Goal: Task Accomplishment & Management: Manage account settings

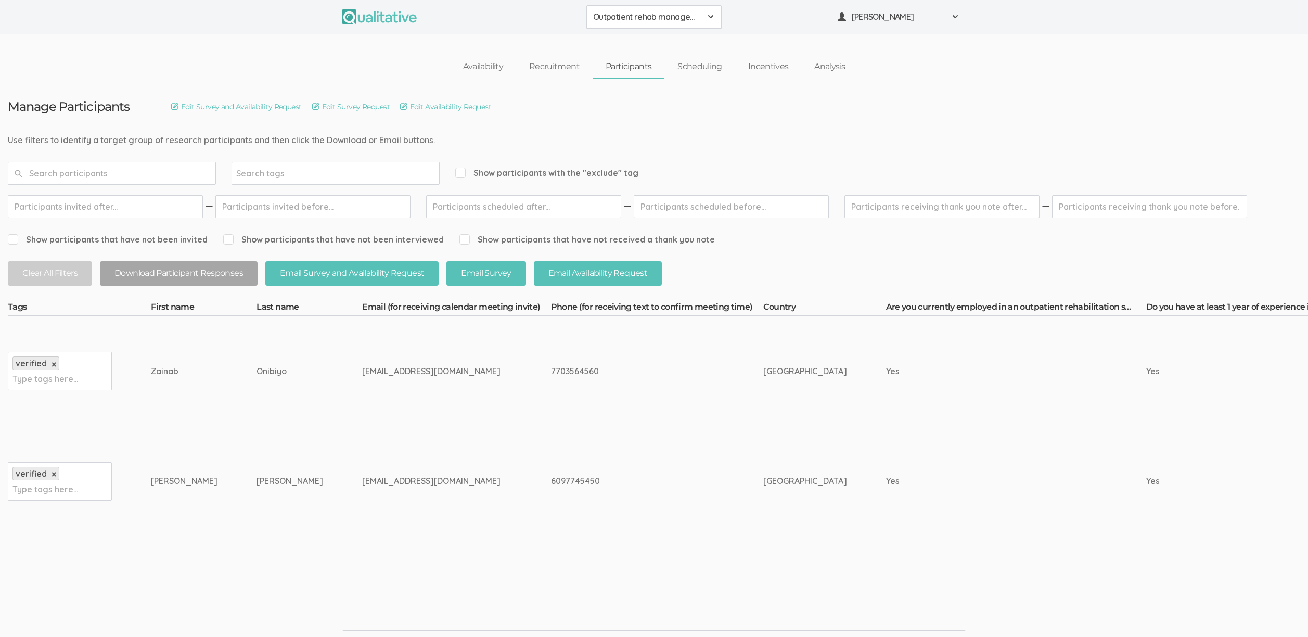
drag, startPoint x: 158, startPoint y: 369, endPoint x: 358, endPoint y: 482, distance: 229.2
click at [362, 482] on div "tgnichole04@icloud.com" at bounding box center [436, 481] width 149 height 12
click at [768, 445] on td "[GEOGRAPHIC_DATA]" at bounding box center [824, 481] width 123 height 110
click at [763, 427] on td "[GEOGRAPHIC_DATA]" at bounding box center [824, 481] width 123 height 110
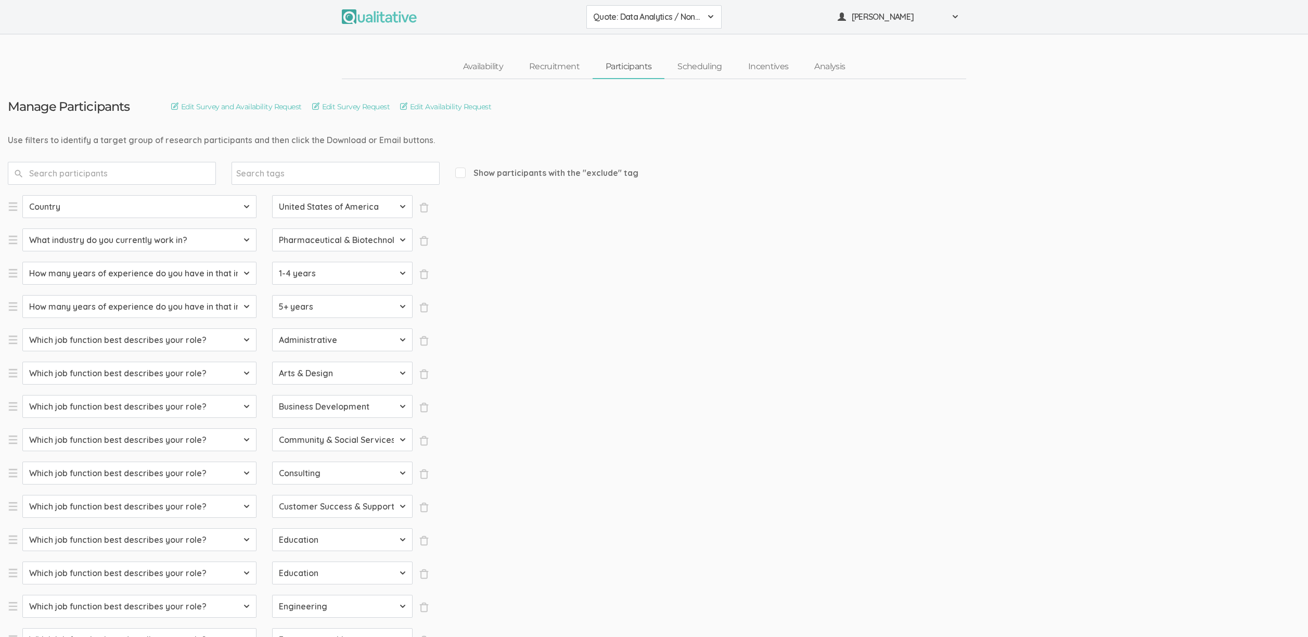
select select "SFQ Country"
select select "US"
select select "SFQ What industry do you currently work in?"
select select "Pharmaceutical & Biotechnology"
select select "SFQ How many years of experience do you have in that industry?"
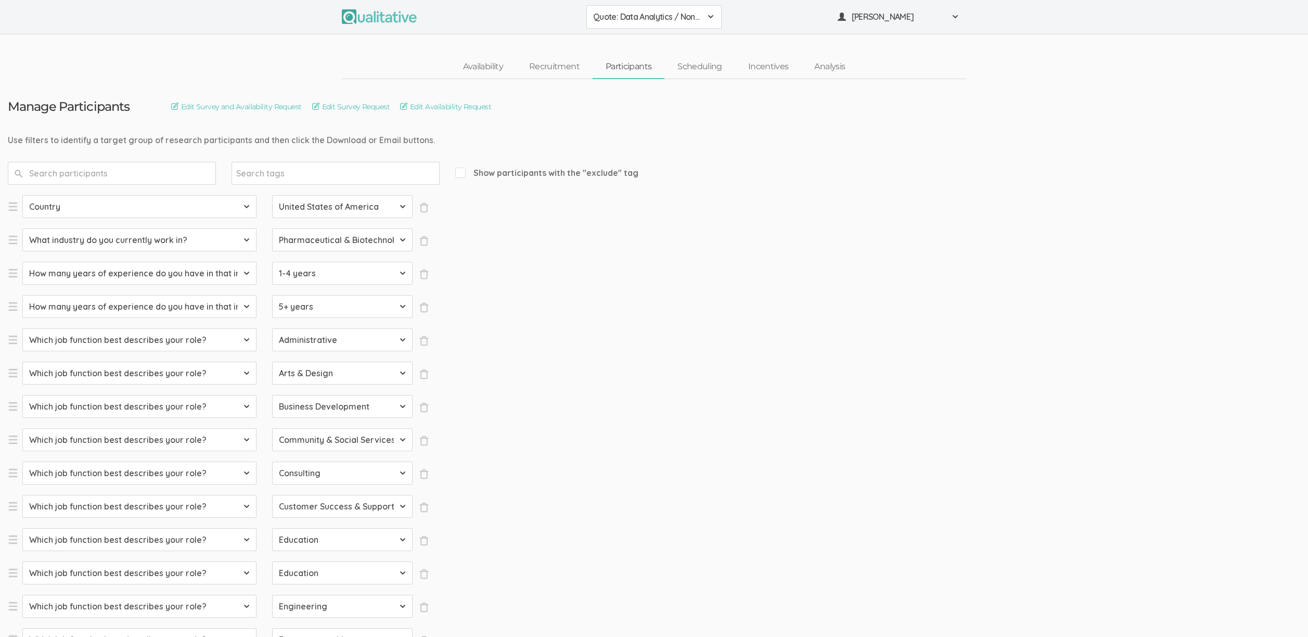
select select "1-4 years"
select select "SFQ How many years of experience do you have in that industry?"
select select "5+ years"
select select "SFQ Which job function best describes your role?"
select select "Administrative"
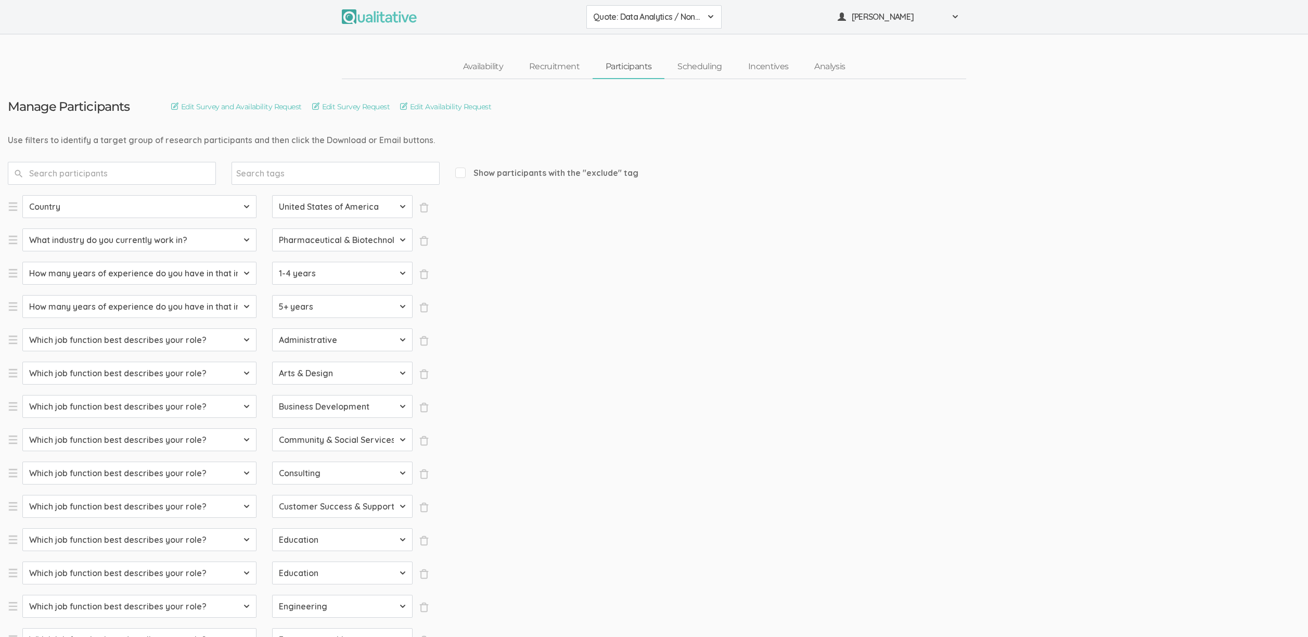
select select "SFQ Which job function best describes your role?"
select select "Arts & Design"
select select "SFQ Which job function best describes your role?"
select select "Business Development"
select select "SFQ Which job function best describes your role?"
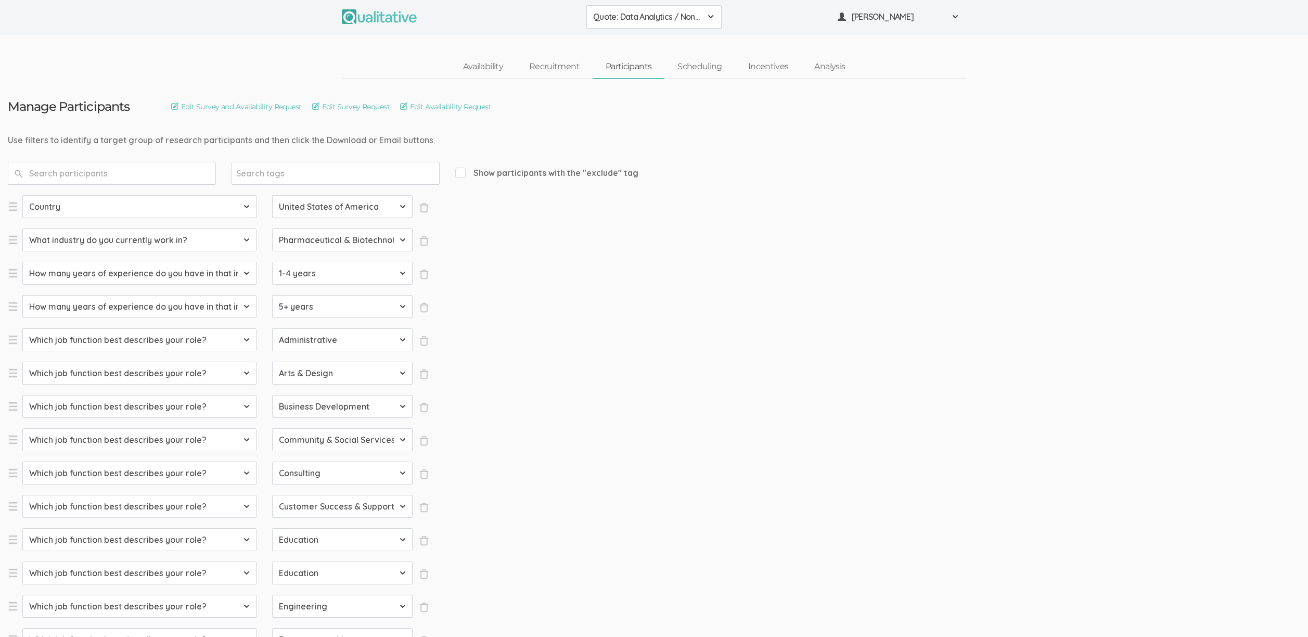
select select "Community & Social Services"
select select "SFQ Which job function best describes your role?"
select select "Consulting"
select select "SFQ Which job function best describes your role?"
select select "Customer Success & Support"
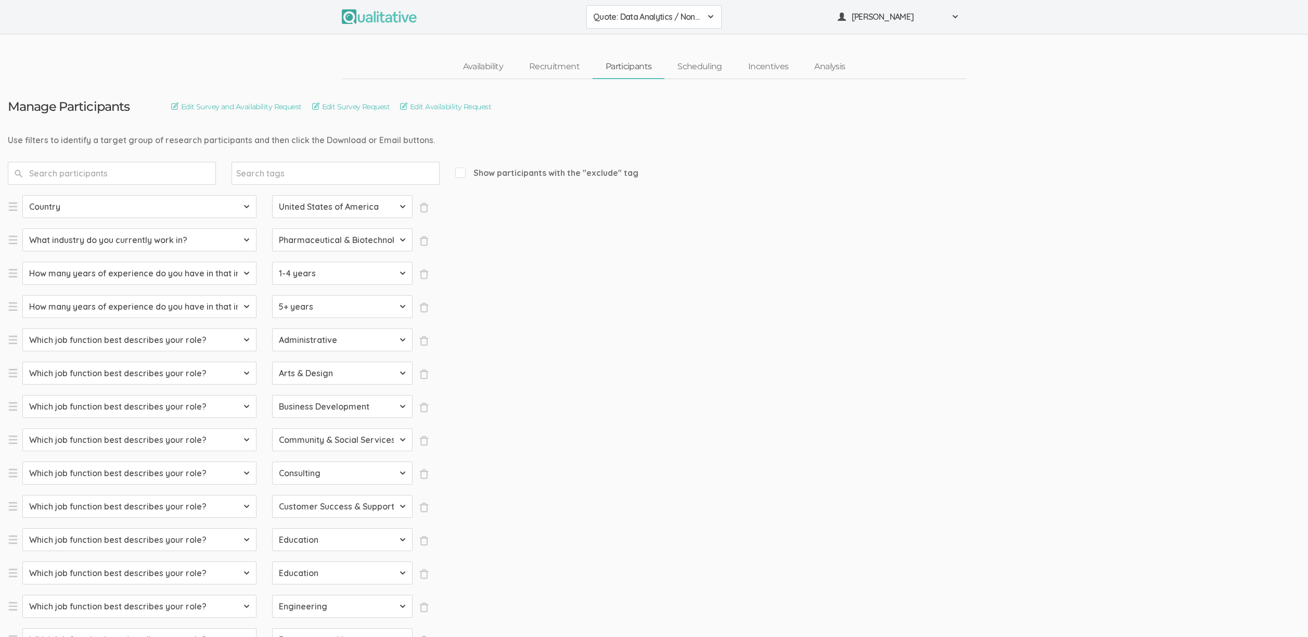
select select "SFQ Which job function best describes your role?"
select select "Education"
select select "SFQ Which job function best describes your role?"
select select "Education"
select select "SFQ Which job function best describes your role?"
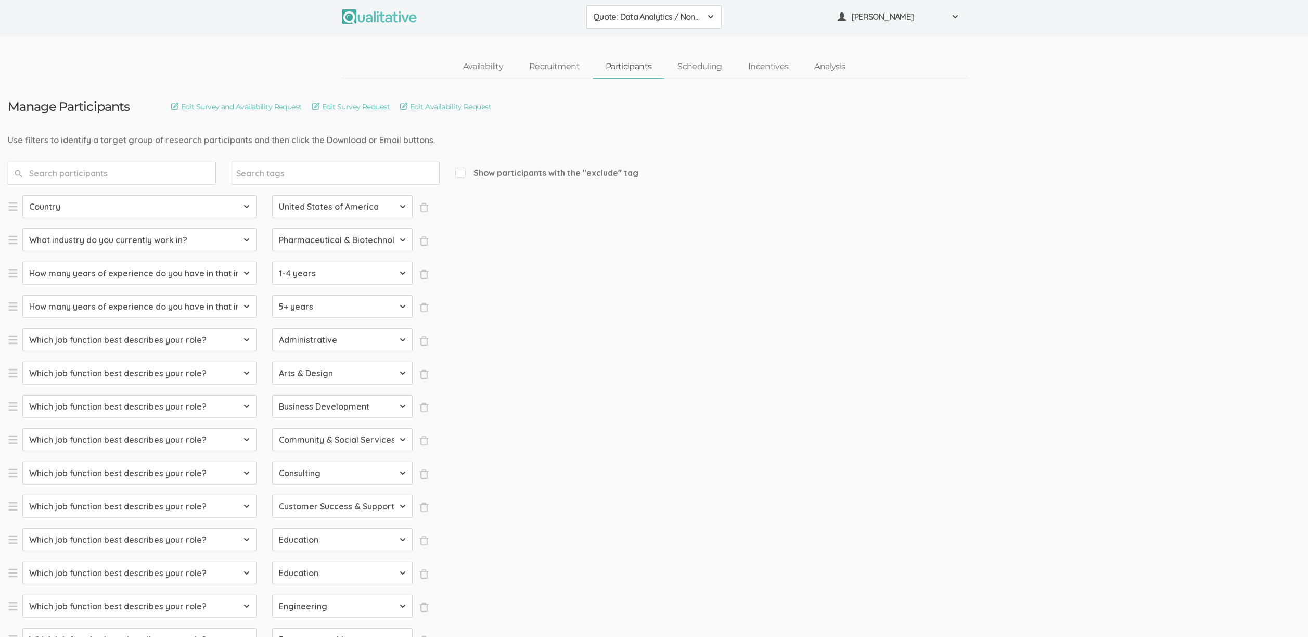
select select "Engineering"
select select "SFQ Which job function best describes your role?"
select select "Entrepreneurship"
select select "SFQ Which job function best describes your role?"
select select "Healthcare Services"
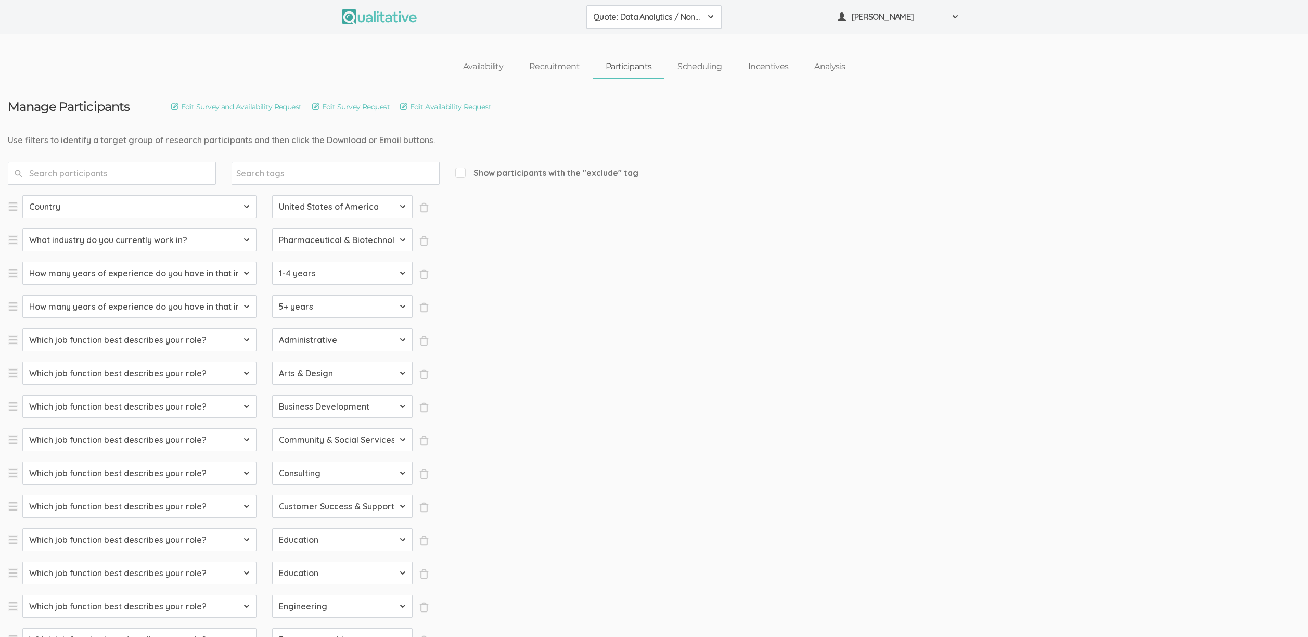
select select "SFQ Which job function best describes your role?"
select select "Human Resources"
select select "SFQ Which job function best describes your role?"
select select "Information Technology"
select select "SFQ Which job function best describes your role?"
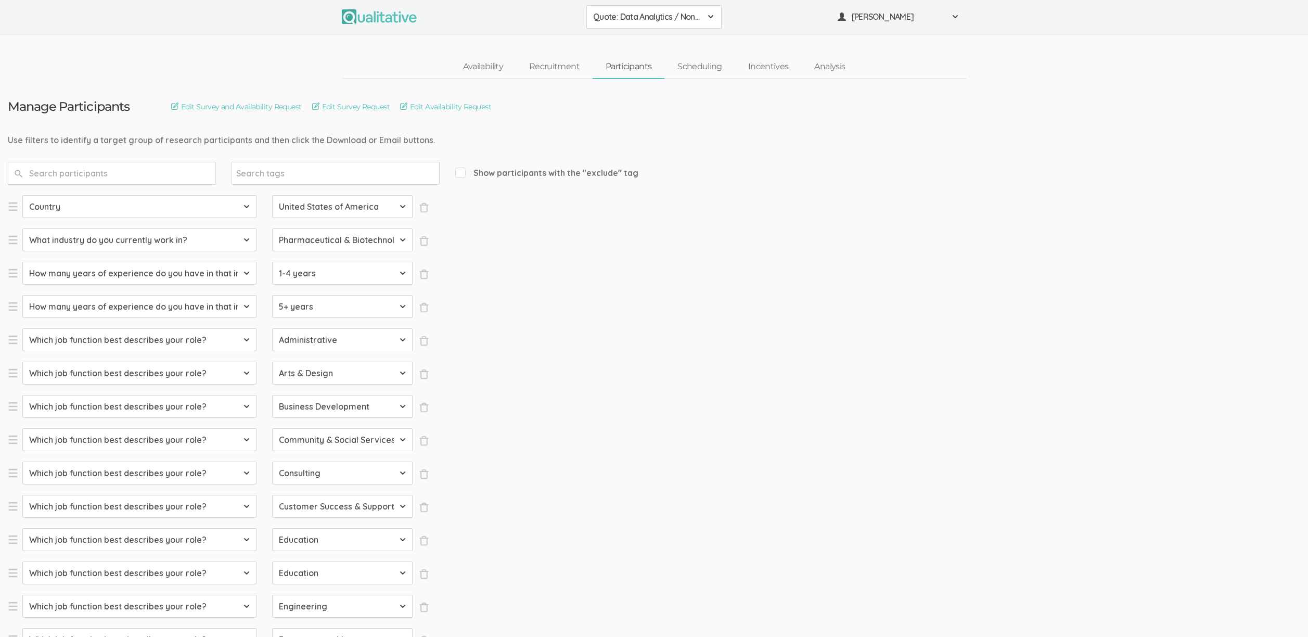
select select "Legal"
select select "SFQ Which job function best describes your role?"
select select "Marketing"
select select "SFQ Which job function best describes your role?"
select select "Media & Communication"
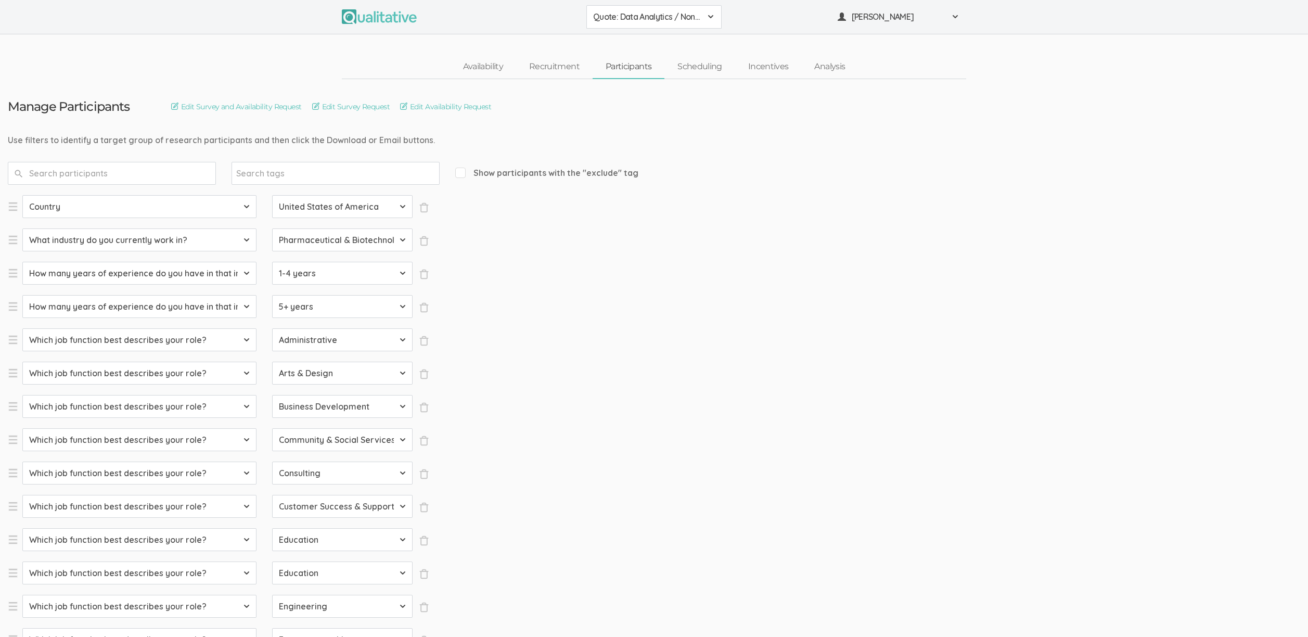
select select "SFQ Which job function best describes your role?"
select select "Military & Protective Services"
select select "SFQ Which job function best describes your role?"
select select "Operations"
select select "SFQ Which job function best describes your role?"
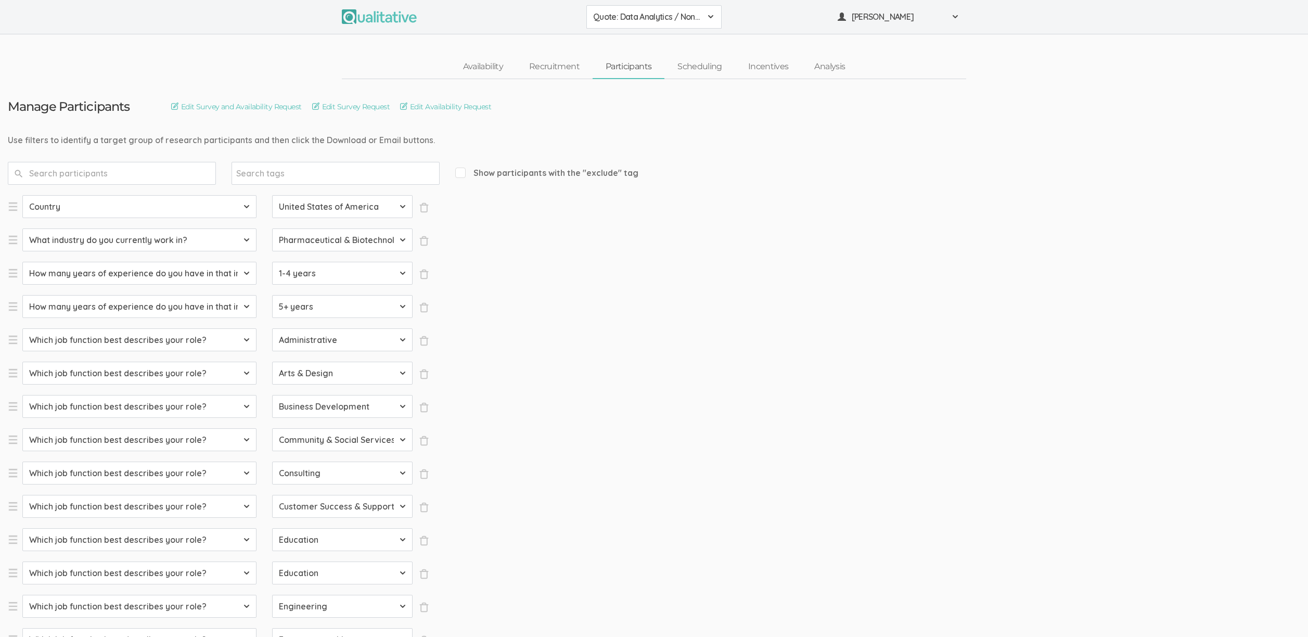
select select "Product Management"
select select "SFQ Which job function best describes your role?"
select select "Program & Project Management"
select select "SFQ Which job function best describes your role?"
select select "Purchasing"
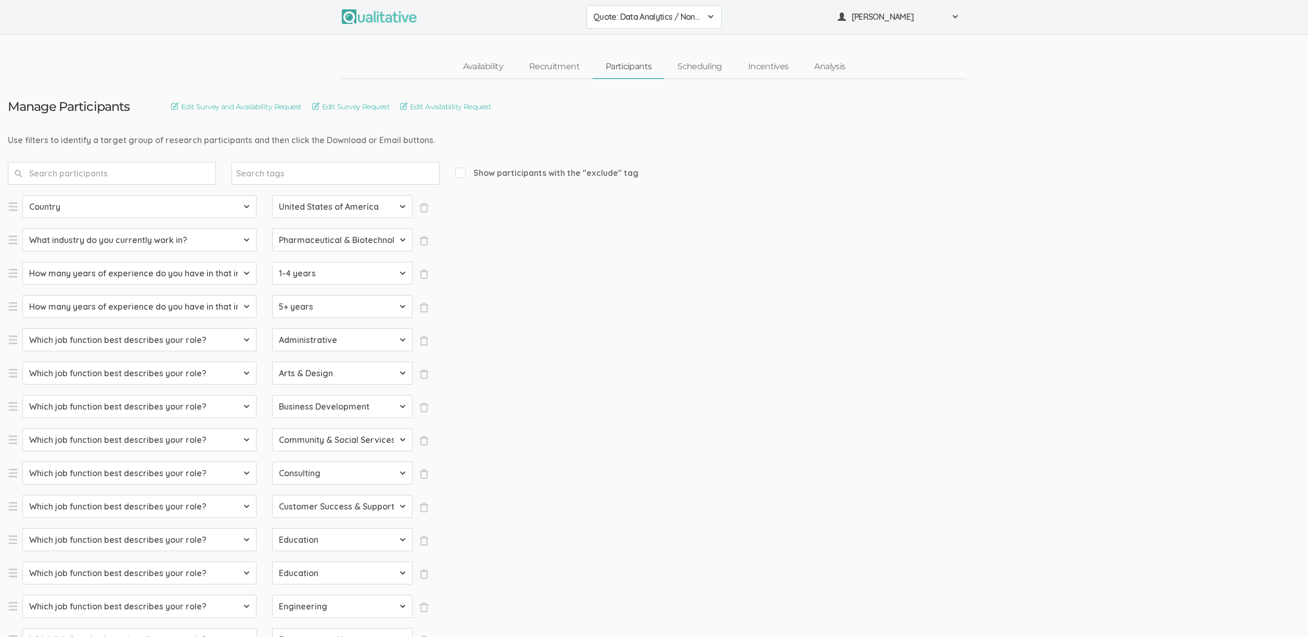
select select "SFQ Which job function best describes your role?"
select select "Quality Assurance"
select select "SFQ Which job function best describes your role?"
select select "Real Estate"
select select "SFQ Which job function best describes your role?"
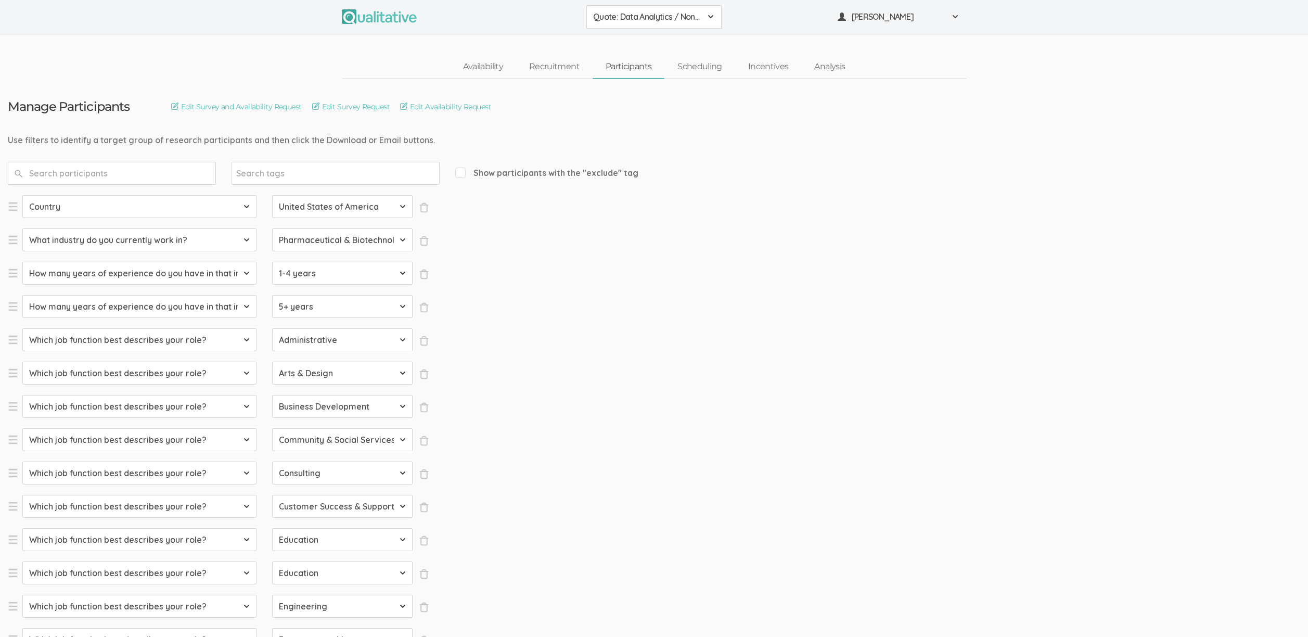
select select "Research"
select select "SFQ Which job function best describes your role?"
select select "Sales"
select select "SFQ What is your current job level/seniority?"
select select "Entry"
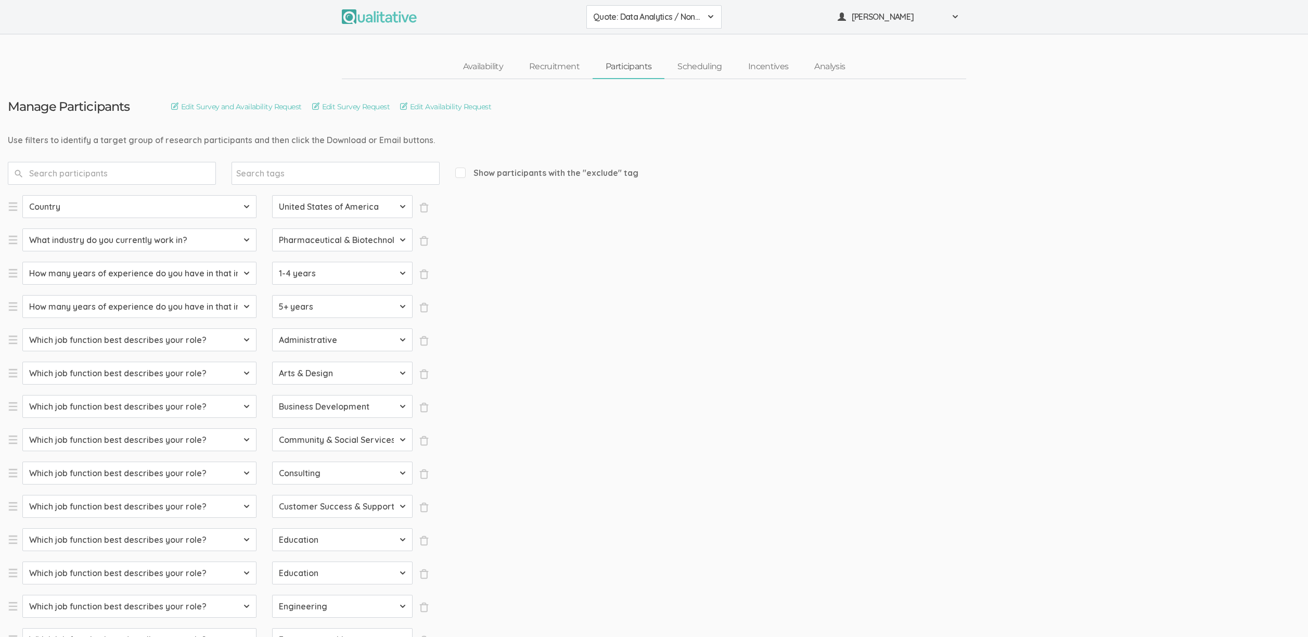
select select "SFQ What is your current job level/seniority?"
select select "Senior"
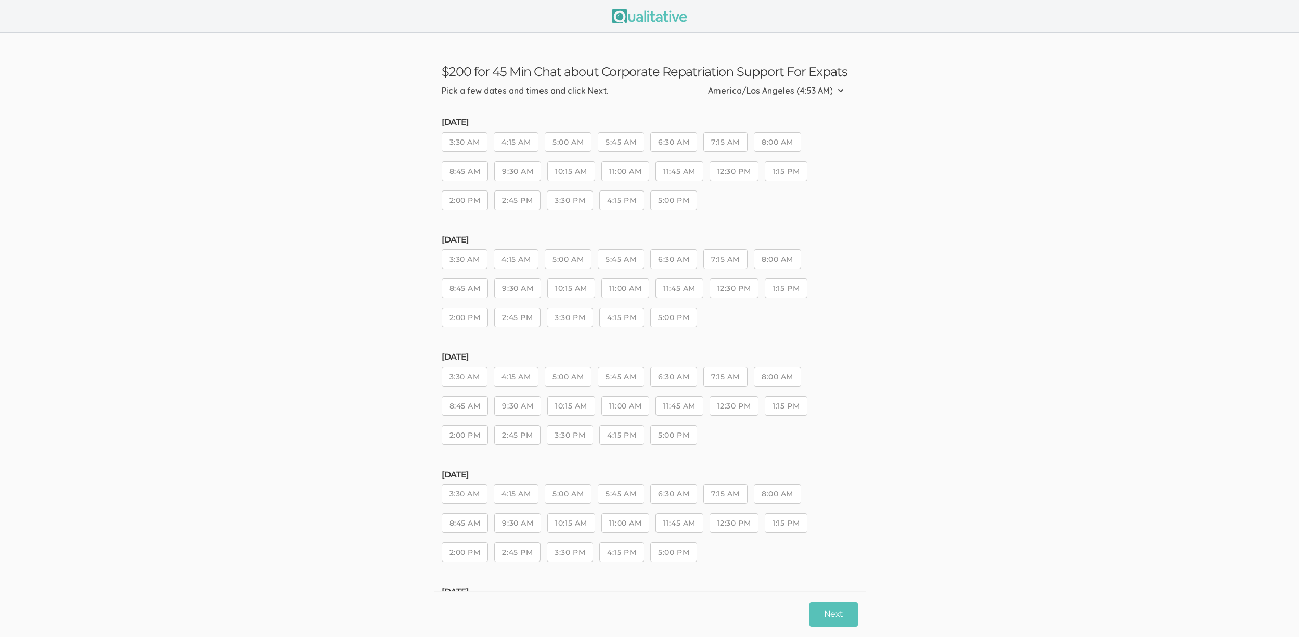
click at [567, 248] on div "Wednesday, Oct 08 3:30 AM 4:15 AM 5:00 AM 5:45 AM 6:30 AM 7:15 AM 8:00 AM 8:45 …" at bounding box center [650, 286] width 416 height 102
click at [573, 256] on button "5:00 AM" at bounding box center [568, 259] width 47 height 20
click at [627, 292] on button "11:00 AM" at bounding box center [625, 288] width 48 height 20
click at [837, 608] on button "Next" at bounding box center [834, 614] width 48 height 24
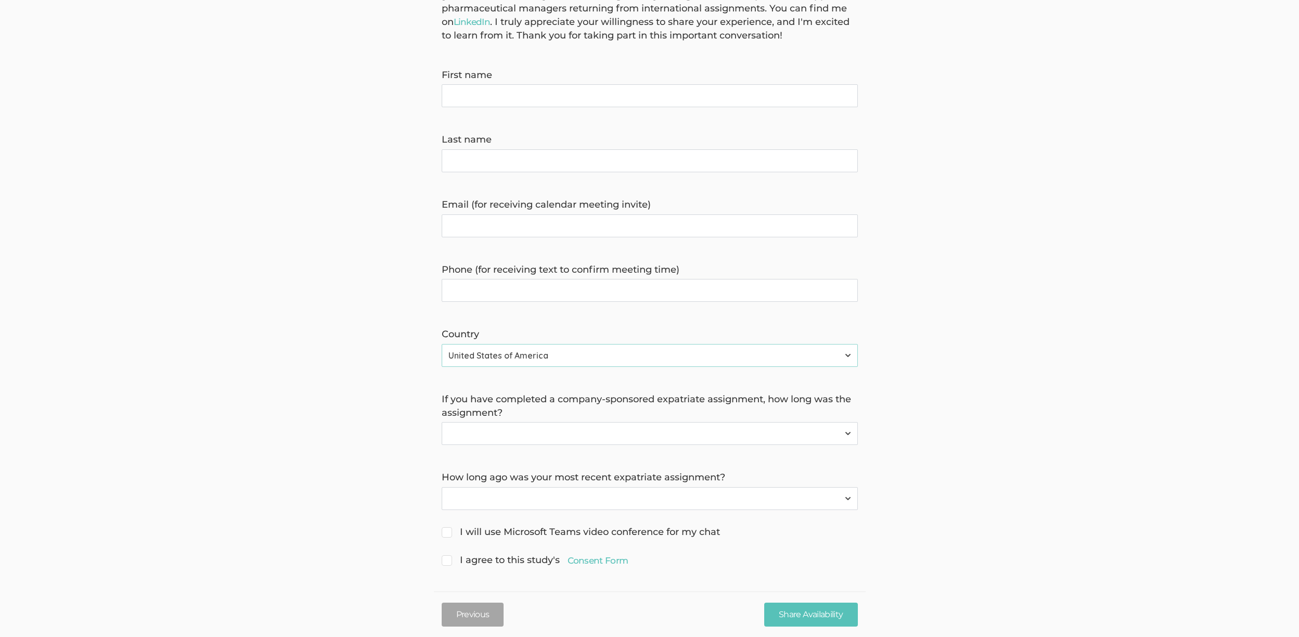
scroll to position [133, 0]
click at [601, 499] on select "Not applicable Within the last 5 years Within the last 10 years More than 10 ye…" at bounding box center [650, 494] width 416 height 23
click at [524, 440] on select "I have not completed a company-sponsored expatriate assignment Less than 3 mont…" at bounding box center [650, 429] width 416 height 23
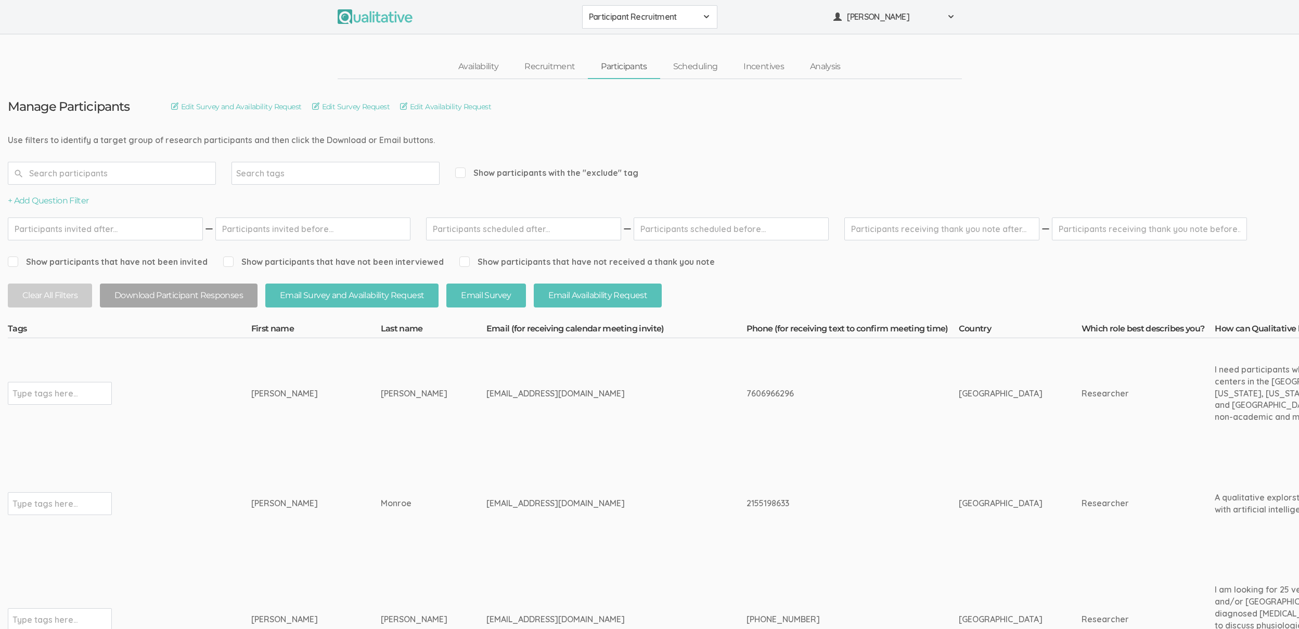
click at [477, 60] on link "Availability" at bounding box center [478, 67] width 66 height 22
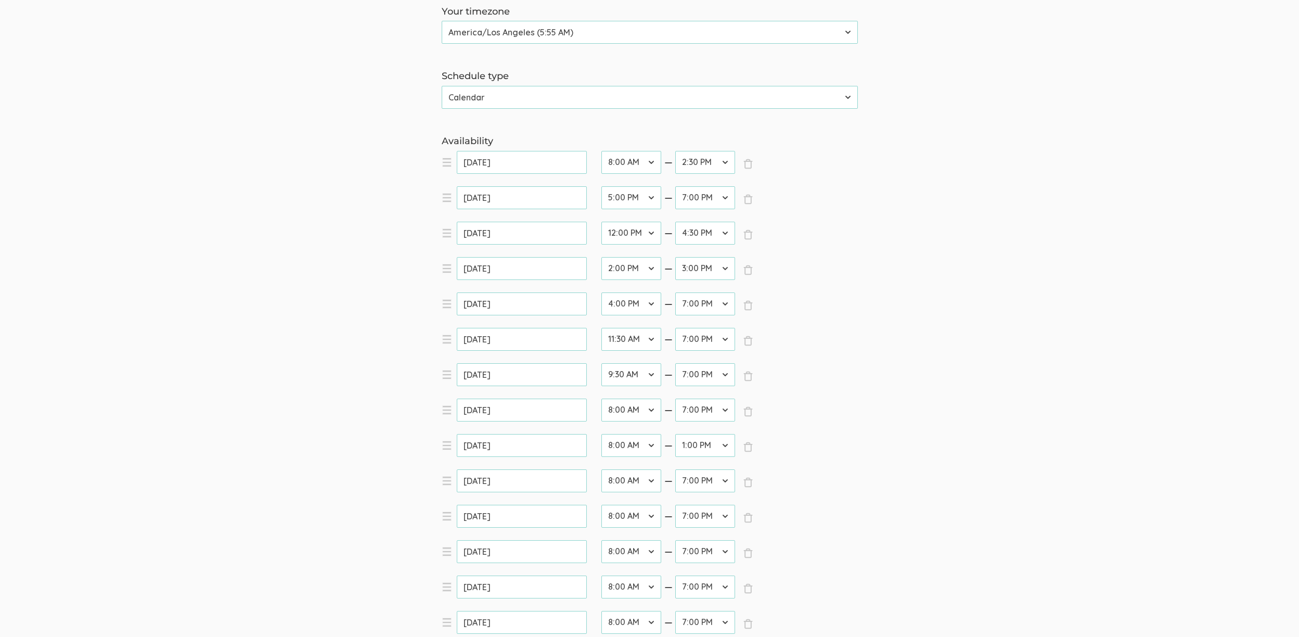
scroll to position [211, 0]
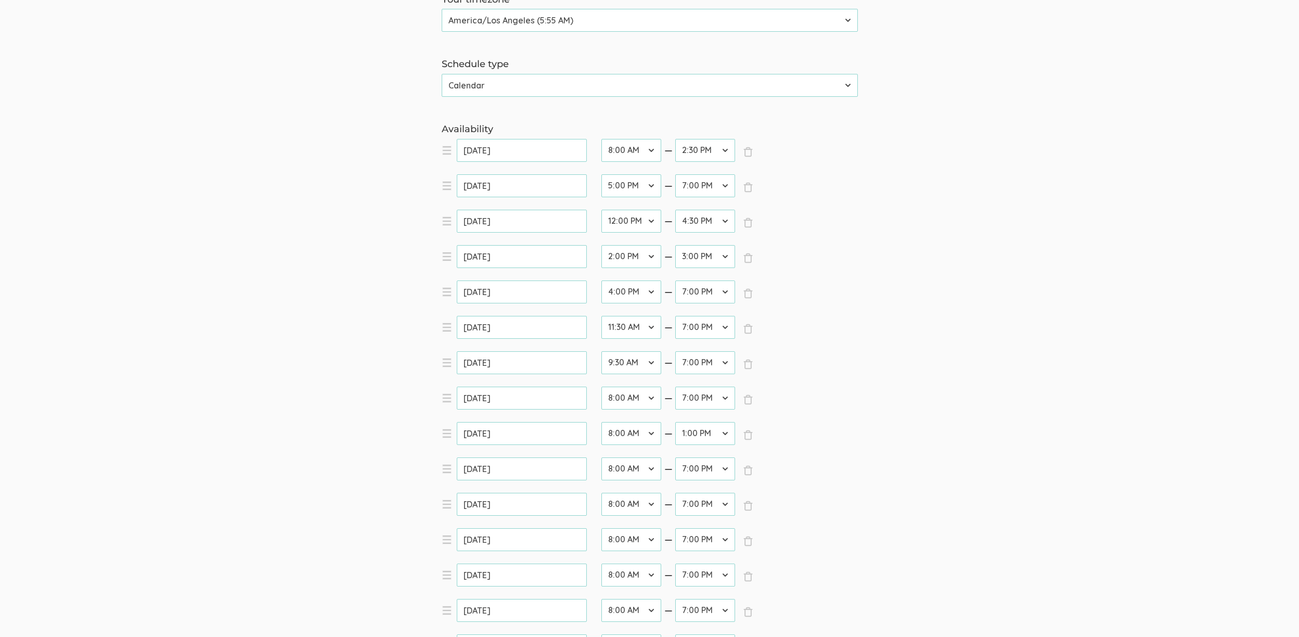
click at [631, 533] on select "12:00 AM 12:30 AM 1:00 AM 1:30 AM 2:00 AM 2:30 AM 3:00 AM 3:30 AM 4:00 AM 4:30 …" at bounding box center [631, 539] width 60 height 23
click at [601, 528] on select "12:00 AM 12:30 AM 1:00 AM 1:30 AM 2:00 AM 2:30 AM 3:00 AM 3:30 AM 4:00 AM 4:30 …" at bounding box center [631, 539] width 60 height 23
click at [612, 538] on select "12:00 AM 12:30 AM 1:00 AM 1:30 AM 2:00 AM 2:30 AM 3:00 AM 3:30 AM 4:00 AM 4:30 …" at bounding box center [631, 537] width 60 height 23
select select "22"
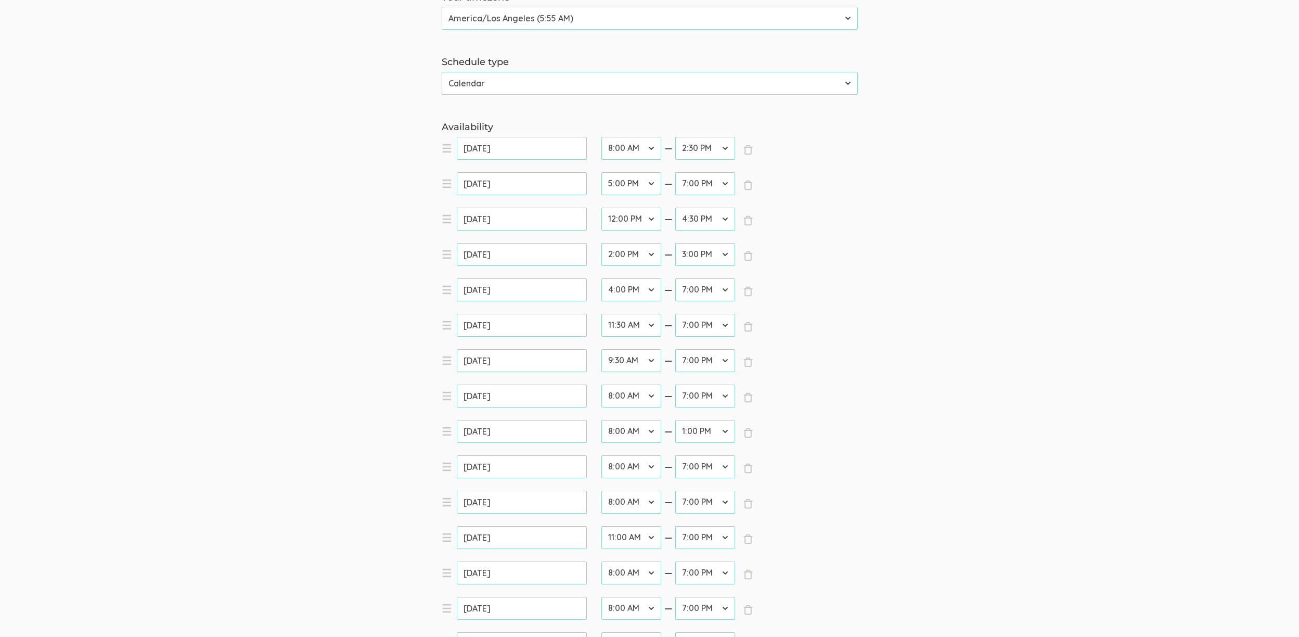
click at [601, 526] on select "12:00 AM 12:30 AM 1:00 AM 1:30 AM 2:00 AM 2:30 AM 3:00 AM 3:30 AM 4:00 AM 4:30 …" at bounding box center [631, 537] width 60 height 23
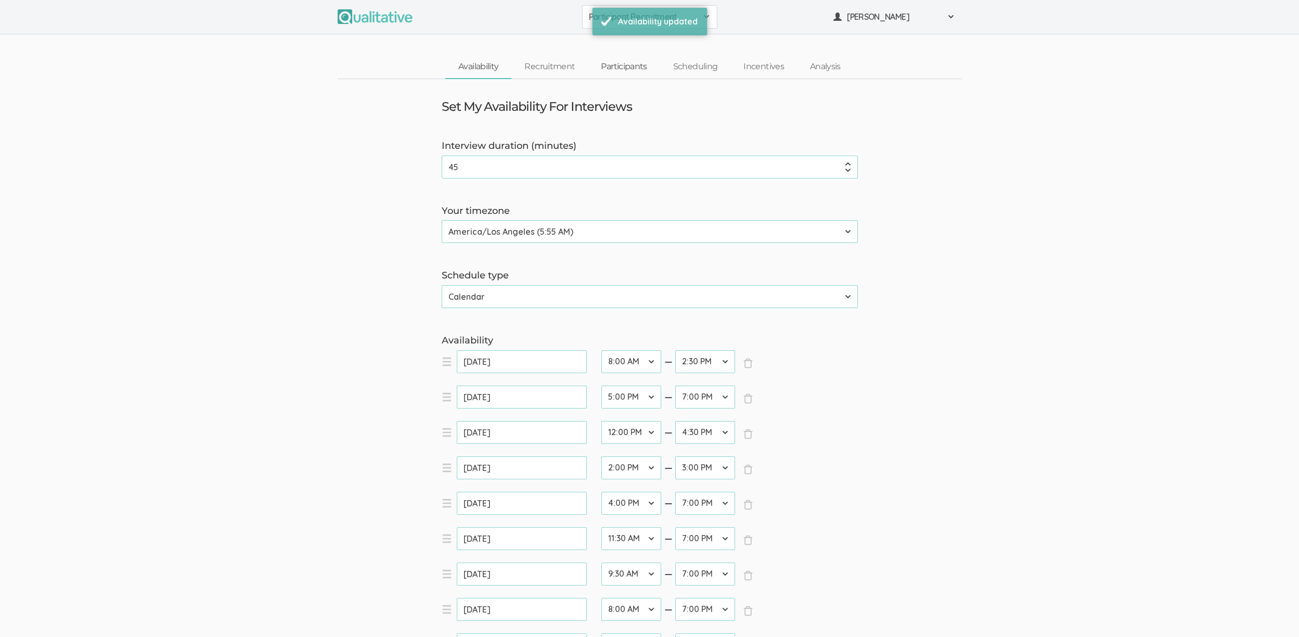
click at [647, 59] on link "Participants" at bounding box center [624, 67] width 72 height 22
click at [631, 65] on link "Participants" at bounding box center [624, 67] width 72 height 22
